Goal: Information Seeking & Learning: Learn about a topic

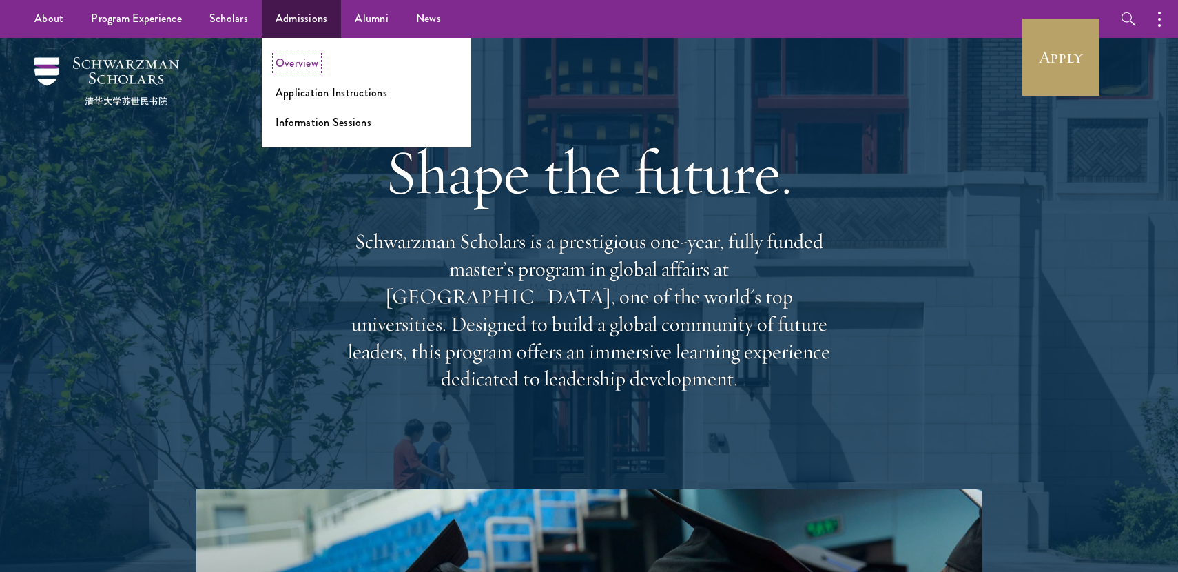
click at [304, 65] on link "Overview" at bounding box center [296, 63] width 43 height 16
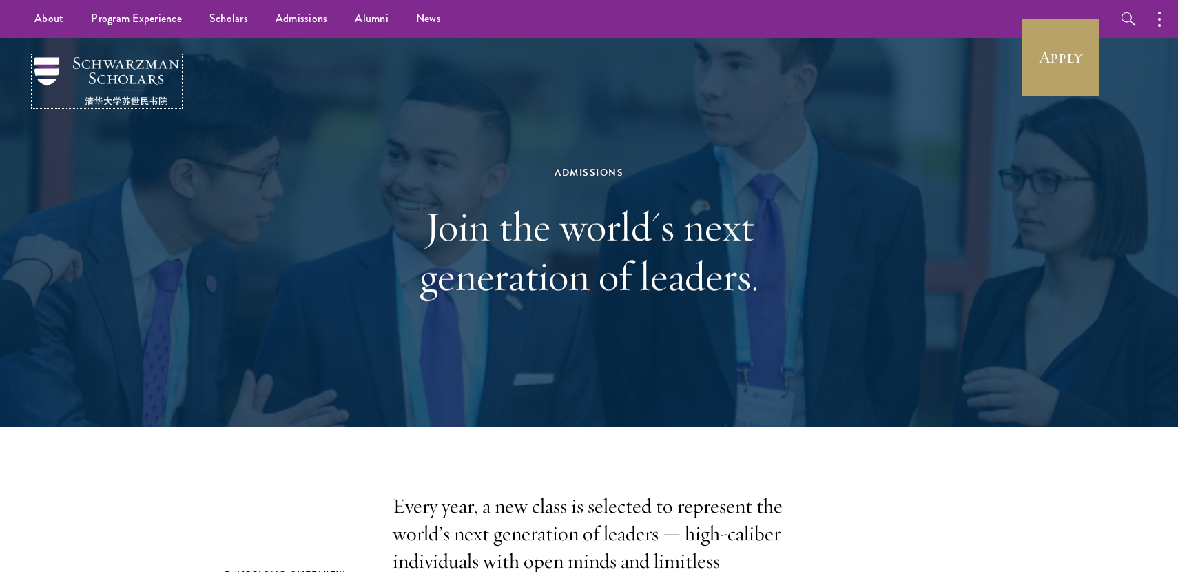
click at [43, 72] on img at bounding box center [106, 81] width 145 height 48
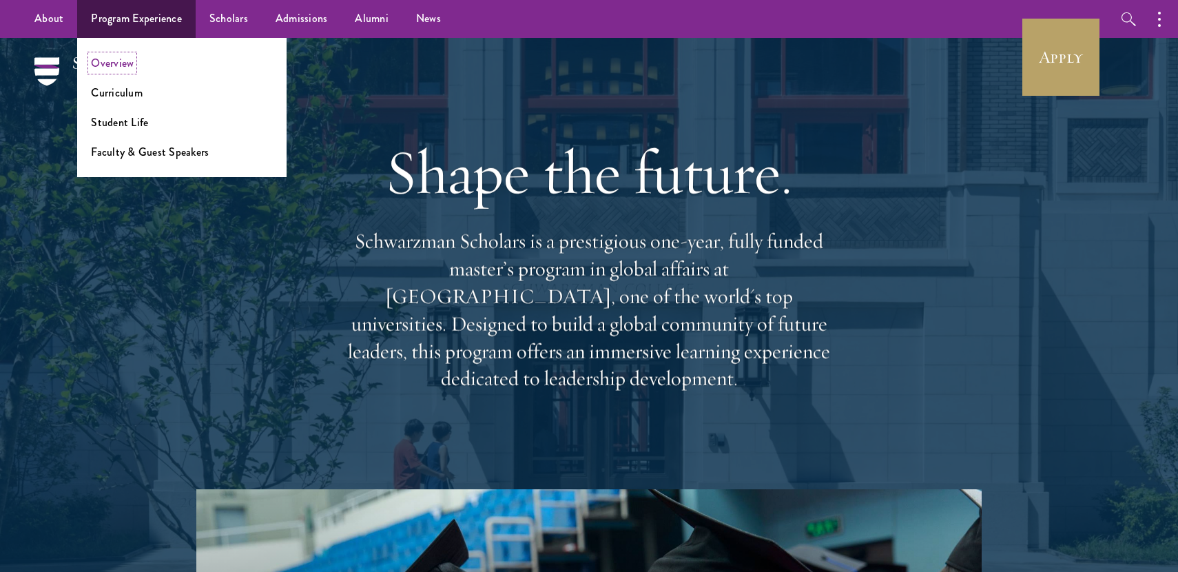
click at [125, 59] on link "Overview" at bounding box center [112, 63] width 43 height 16
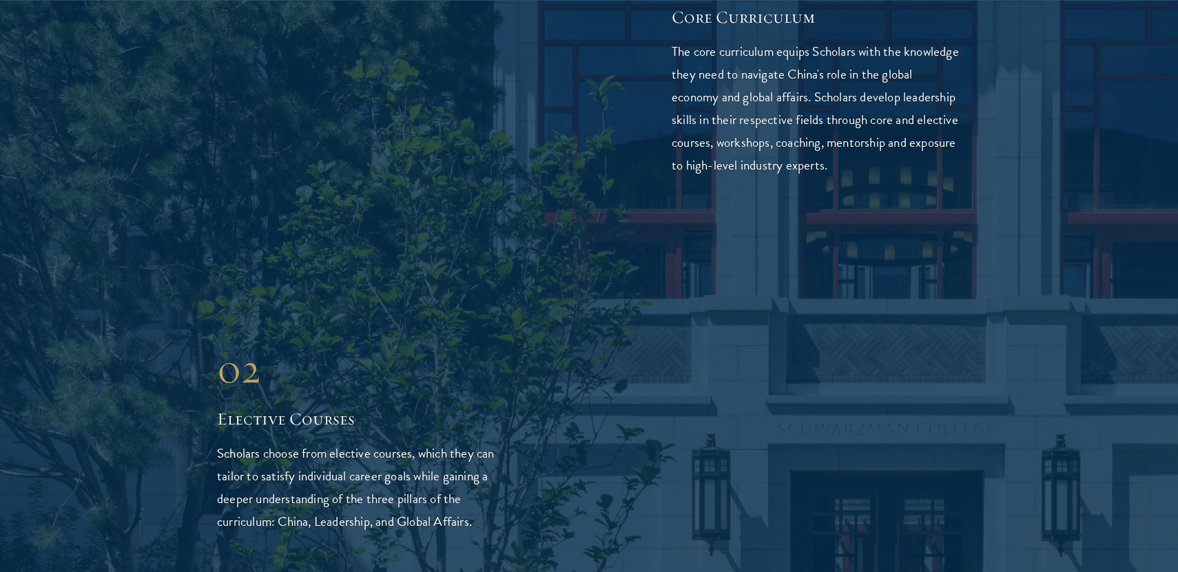
scroll to position [2802, 0]
